Goal: Complete application form

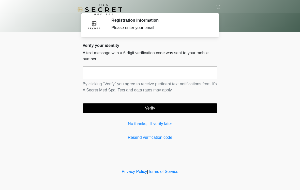
click at [114, 74] on input "text" at bounding box center [150, 72] width 135 height 13
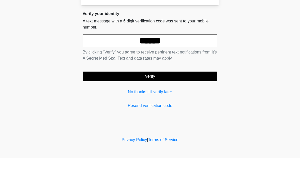
type input "******"
click at [149, 103] on button "Verify" at bounding box center [150, 108] width 135 height 10
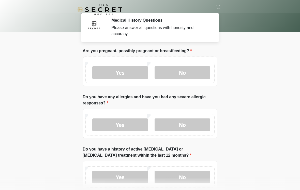
click at [178, 71] on label "No" at bounding box center [183, 72] width 56 height 13
click at [172, 128] on label "No" at bounding box center [183, 124] width 56 height 13
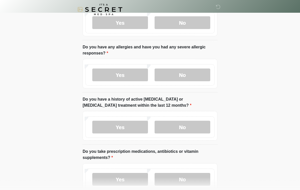
scroll to position [55, 0]
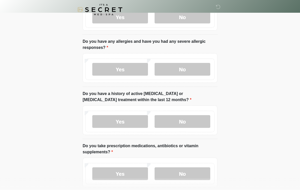
click at [173, 122] on label "No" at bounding box center [183, 121] width 56 height 13
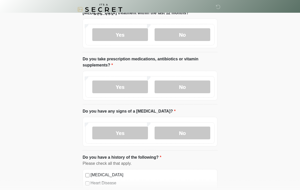
scroll to position [142, 0]
click at [125, 91] on label "Yes" at bounding box center [120, 86] width 56 height 13
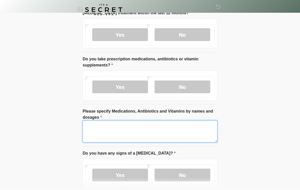
click at [93, 127] on textarea "Please specify Medications, Antibiotics and Vitamins by names and dosages" at bounding box center [150, 131] width 135 height 22
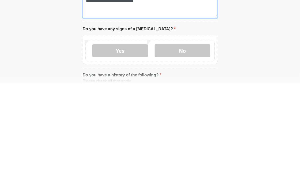
type textarea "**********"
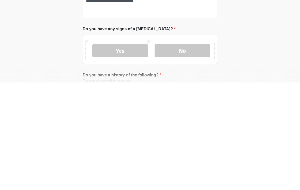
click at [175, 151] on label "No" at bounding box center [183, 157] width 56 height 13
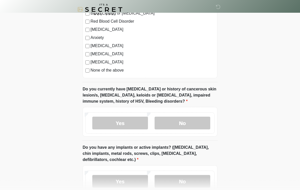
scroll to position [378, 0]
click at [187, 126] on label "No" at bounding box center [183, 122] width 56 height 13
click at [180, 177] on label "No" at bounding box center [183, 180] width 56 height 13
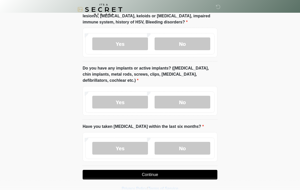
scroll to position [465, 0]
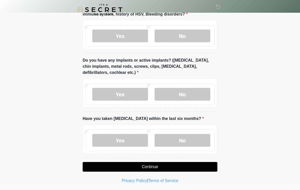
click at [182, 140] on label "No" at bounding box center [183, 140] width 56 height 13
click at [140, 165] on button "Continue" at bounding box center [150, 167] width 135 height 10
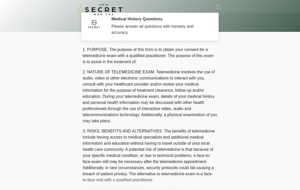
scroll to position [0, 0]
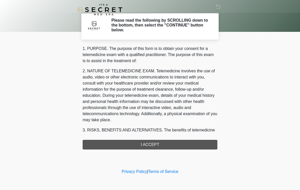
click at [145, 139] on div "1. PURPOSE. The purpose of this form is to obtain your consent for a telemedici…" at bounding box center [150, 97] width 135 height 104
click at [148, 145] on div "1. PURPOSE. The purpose of this form is to obtain your consent for a telemedici…" at bounding box center [150, 97] width 135 height 104
click at [142, 144] on div "1. PURPOSE. The purpose of this form is to obtain your consent for a telemedici…" at bounding box center [150, 97] width 135 height 104
click at [151, 145] on div "1. PURPOSE. The purpose of this form is to obtain your consent for a telemedici…" at bounding box center [150, 97] width 135 height 104
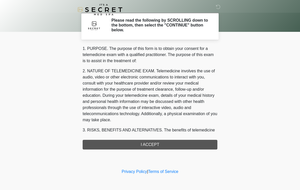
click at [155, 145] on div "1. PURPOSE. The purpose of this form is to obtain your consent for a telemedici…" at bounding box center [150, 97] width 135 height 104
click at [148, 23] on h2 "Please read the following by SCROLLING down to the bottom, then select the "CON…" at bounding box center [160, 25] width 98 height 15
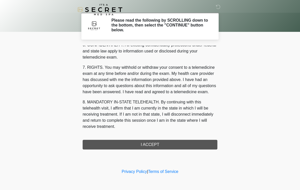
click at [137, 143] on button "I ACCEPT" at bounding box center [150, 145] width 135 height 10
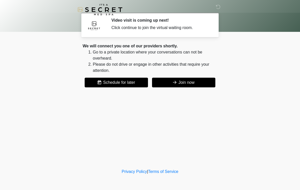
click at [185, 85] on button "Join now" at bounding box center [183, 83] width 63 height 10
